Goal: Check status: Check status

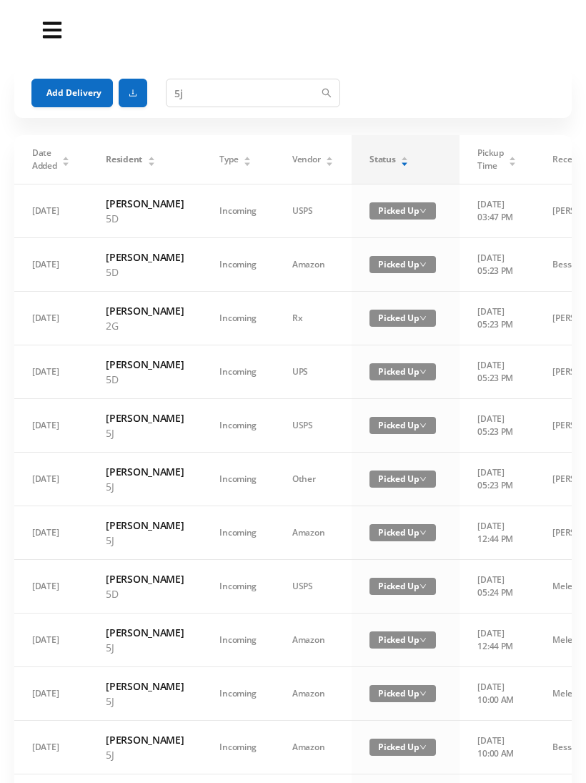
click at [387, 159] on div "Status" at bounding box center [388, 159] width 39 height 13
click at [283, 84] on input "5j" at bounding box center [253, 93] width 174 height 29
click at [284, 86] on input "5j" at bounding box center [253, 93] width 174 height 29
type input "5"
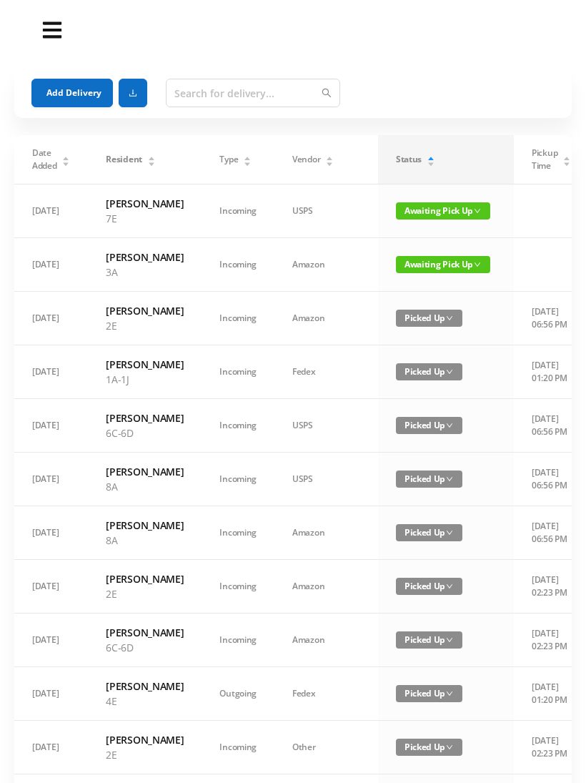
click at [454, 61] on section "Add Delivery Date Added Resident Type Vendor Status Pickup Time Received By Pac…" at bounding box center [293, 681] width 586 height 1363
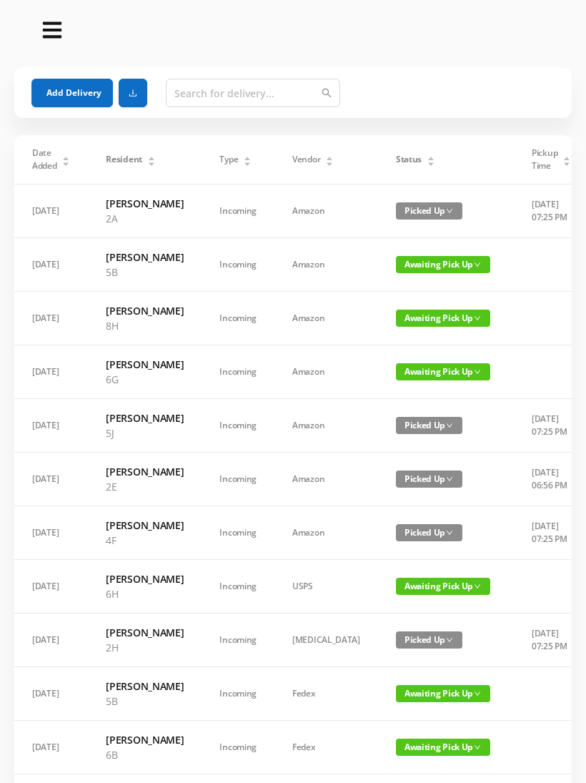
click at [404, 166] on div "Status" at bounding box center [415, 159] width 39 height 13
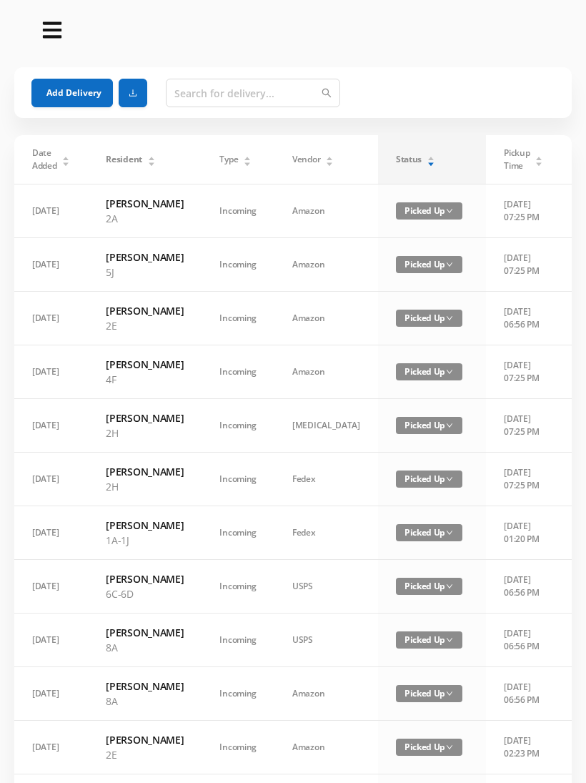
click at [407, 162] on div "Status" at bounding box center [415, 159] width 39 height 13
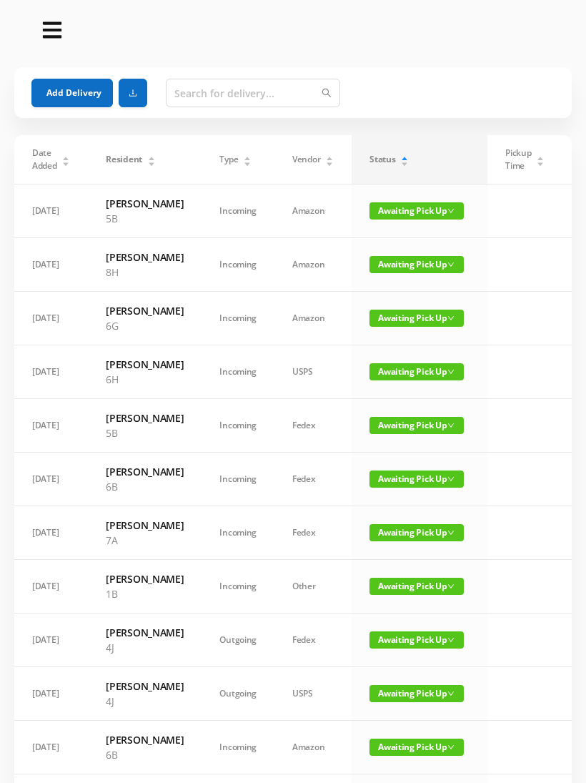
click at [421, 327] on span "Awaiting Pick Up" at bounding box center [416, 317] width 94 height 17
click at [409, 407] on link "Picked Up" at bounding box center [408, 405] width 93 height 23
